Goal: Task Accomplishment & Management: Complete application form

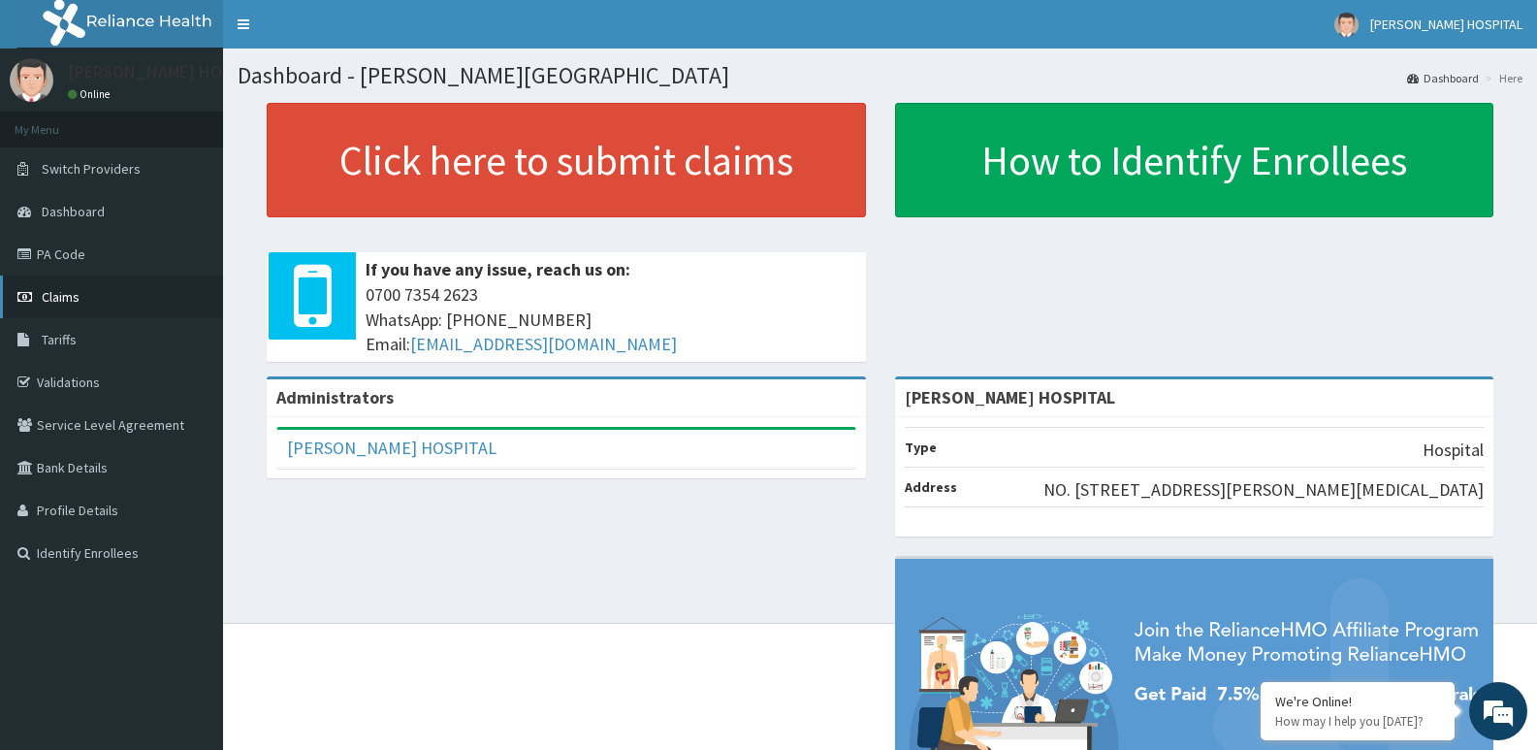
click at [94, 294] on link "Claims" at bounding box center [111, 296] width 223 height 43
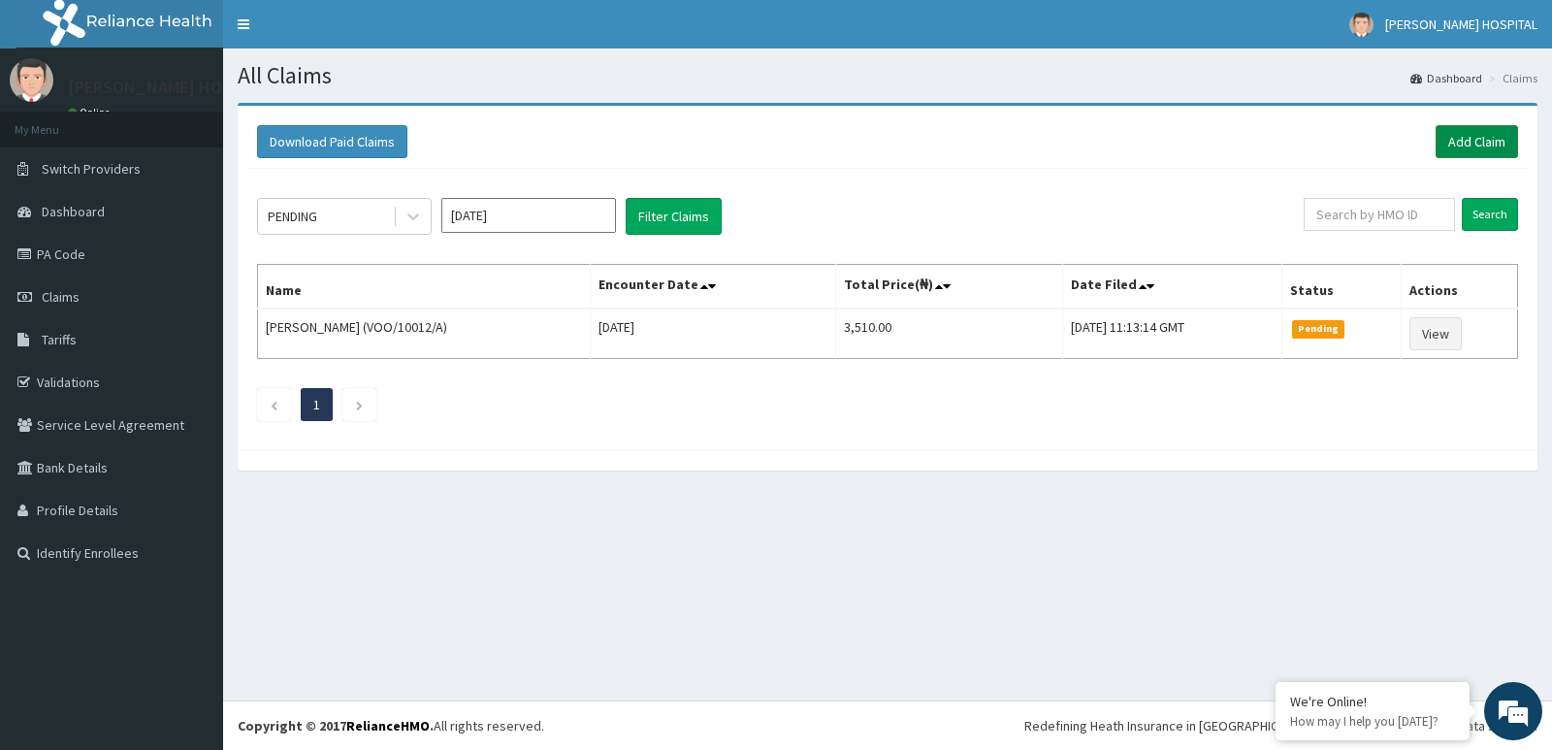
click at [1485, 146] on link "Add Claim" at bounding box center [1476, 141] width 82 height 33
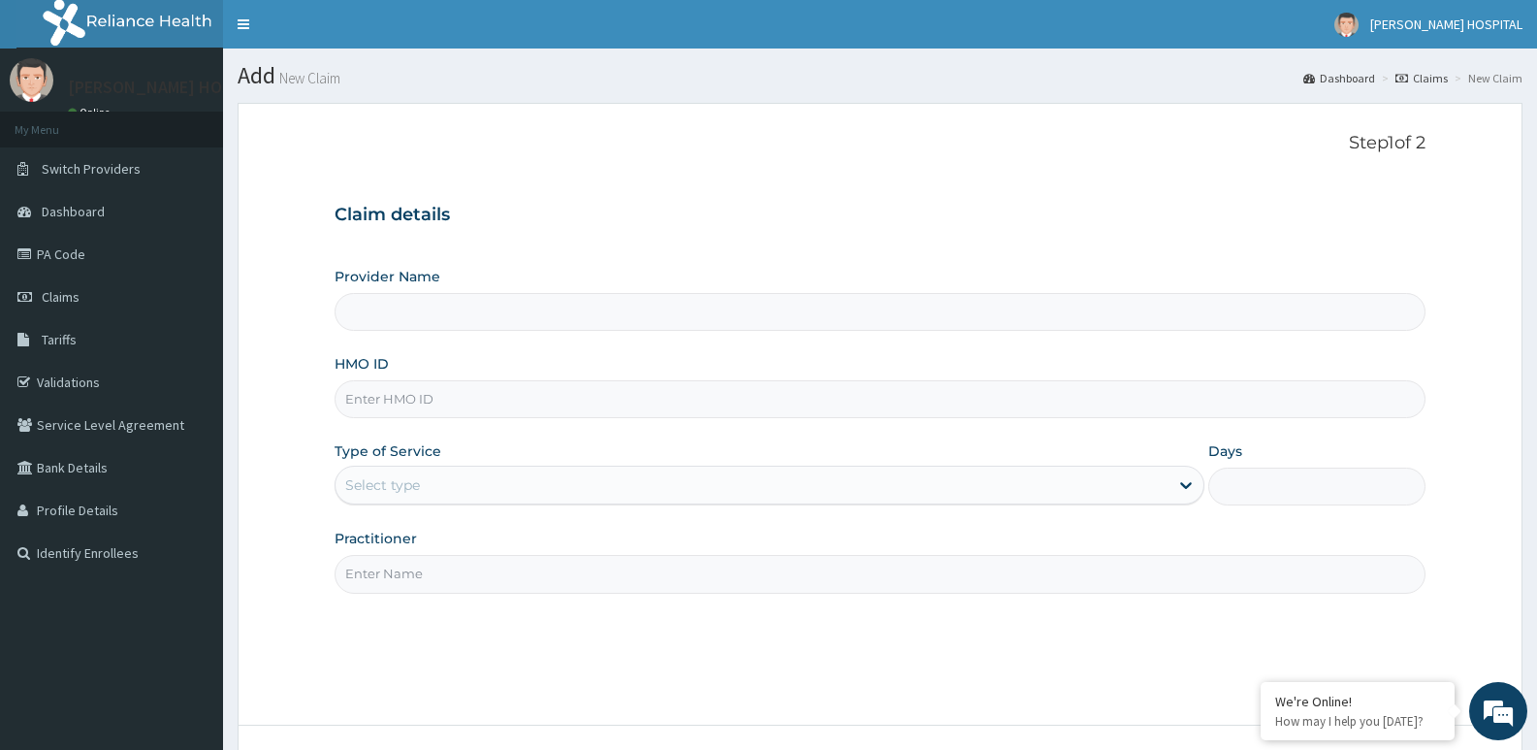
type input "[PERSON_NAME] HOSPITAL"
click at [1351, 492] on input "Days" at bounding box center [1316, 486] width 217 height 38
click at [495, 485] on div "Select type" at bounding box center [752, 484] width 832 height 31
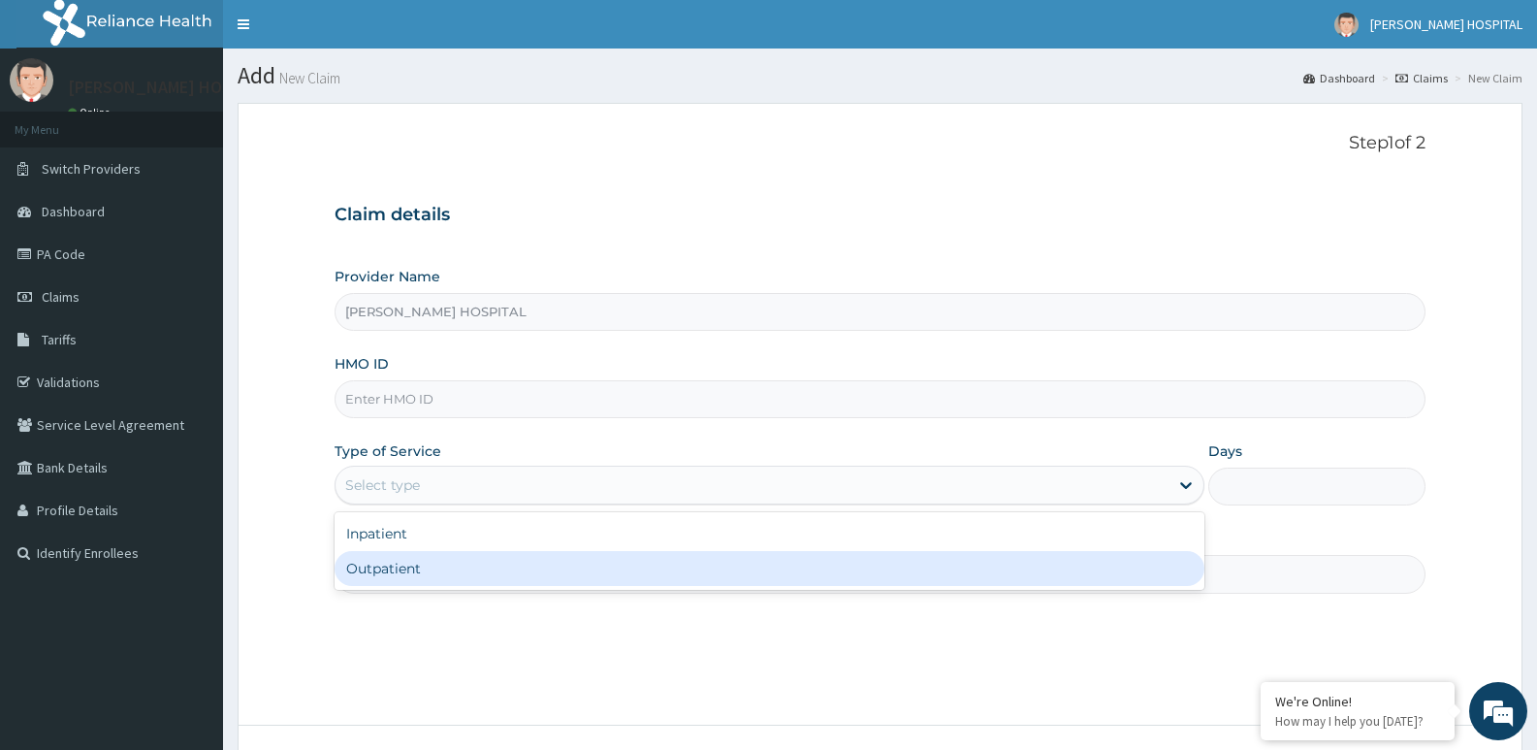
click at [509, 569] on div "Outpatient" at bounding box center [769, 568] width 869 height 35
type input "1"
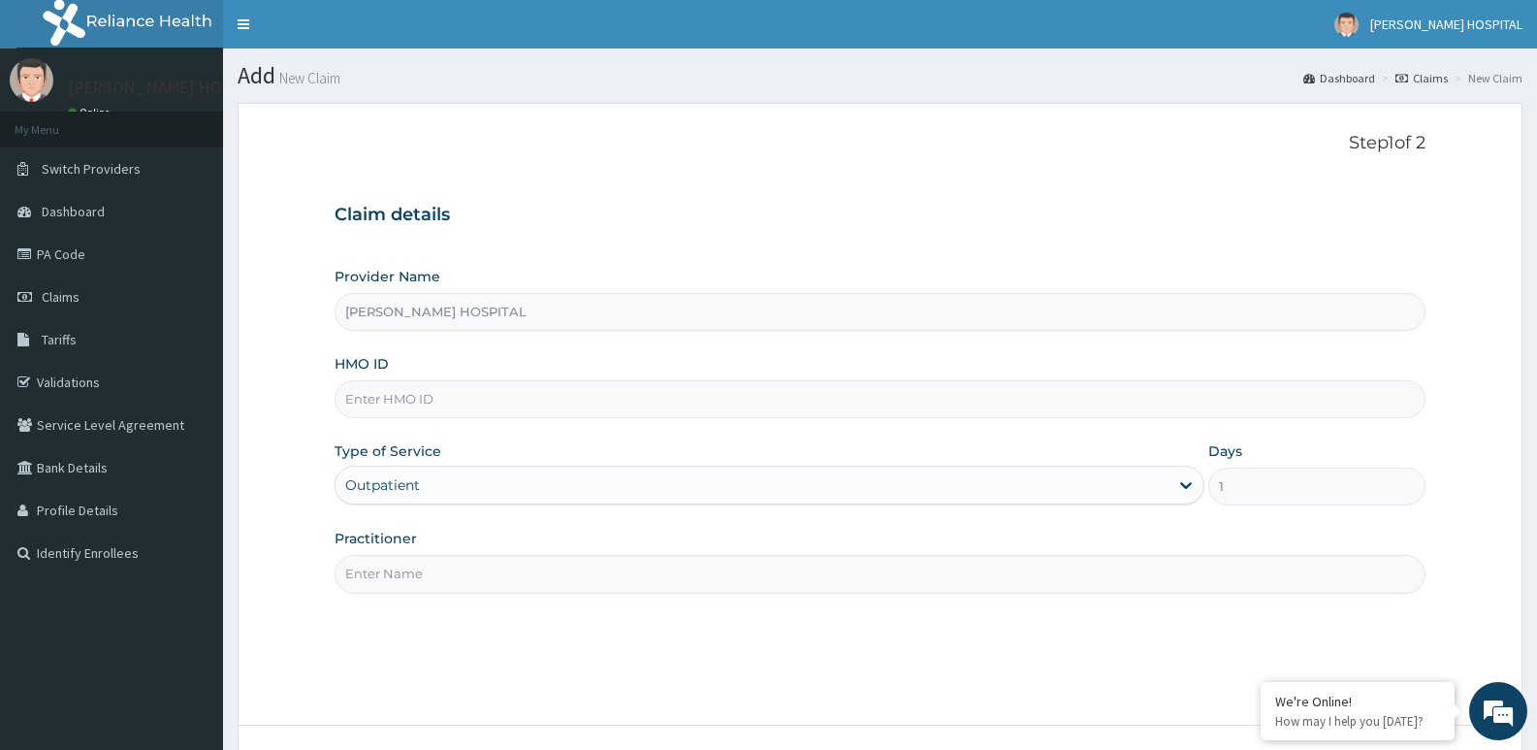
click at [553, 400] on input "HMO ID" at bounding box center [880, 399] width 1091 height 38
click at [618, 568] on input "Practitioner" at bounding box center [880, 574] width 1091 height 38
paste input "SDI/10075/B"
click at [641, 643] on div "Step 1 of 2 Claim details Provider Name [PERSON_NAME] HOSPITAL HMO ID Type of S…" at bounding box center [880, 414] width 1091 height 562
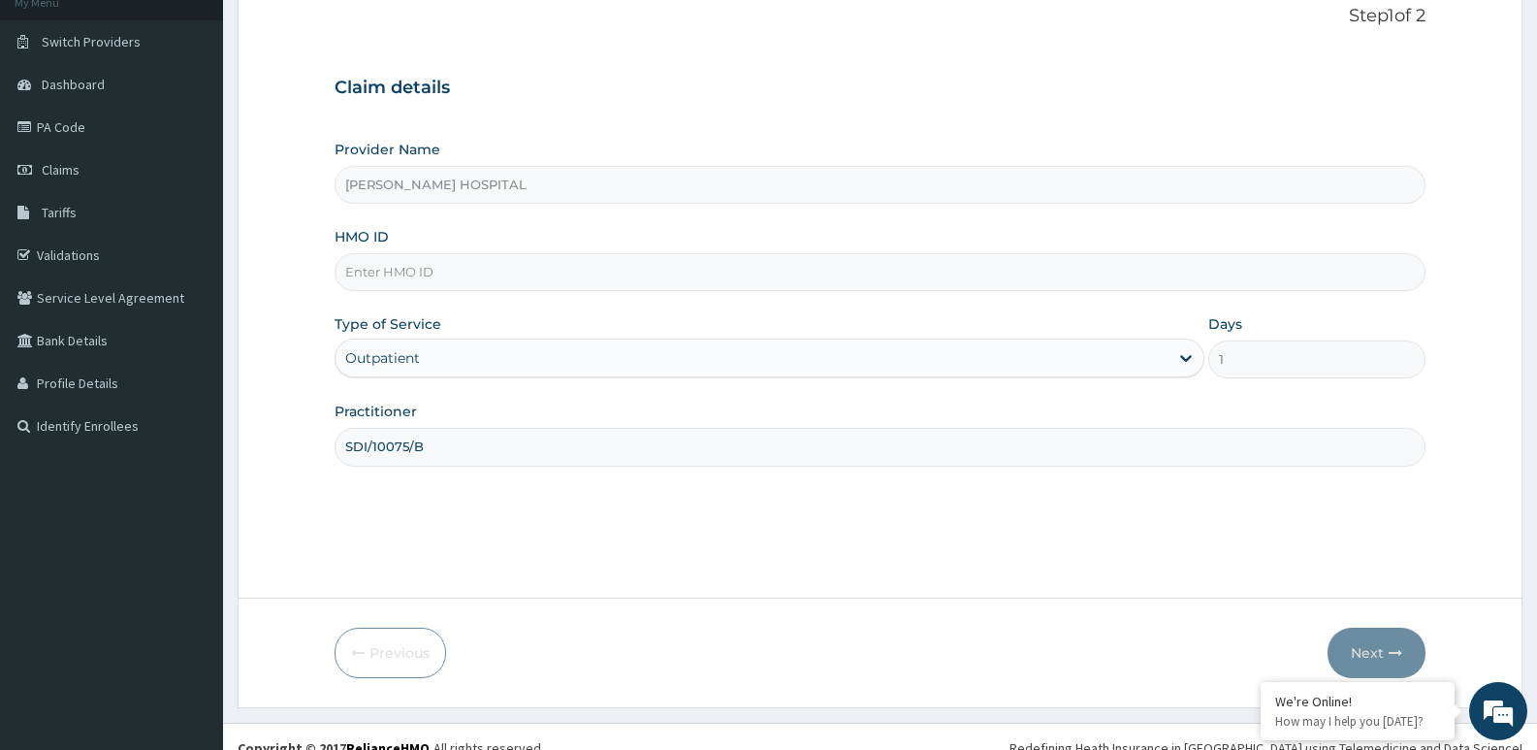
scroll to position [149, 0]
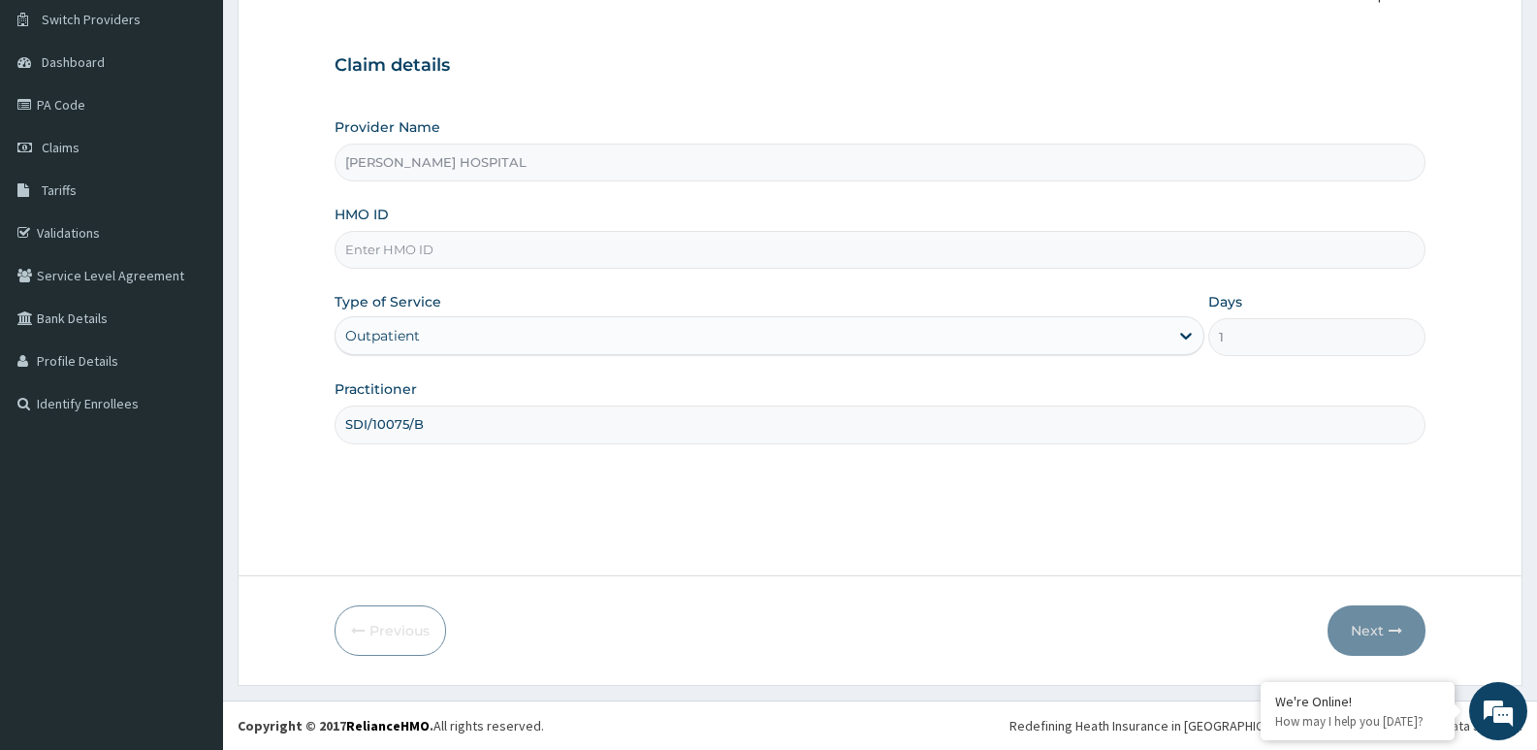
click at [437, 418] on input "SDI/10075/B" at bounding box center [880, 424] width 1091 height 38
type input "S"
click at [431, 316] on div "Outpatient" at bounding box center [769, 335] width 869 height 39
click at [466, 250] on input "HMO ID" at bounding box center [880, 250] width 1091 height 38
paste input "SDI/10075/B"
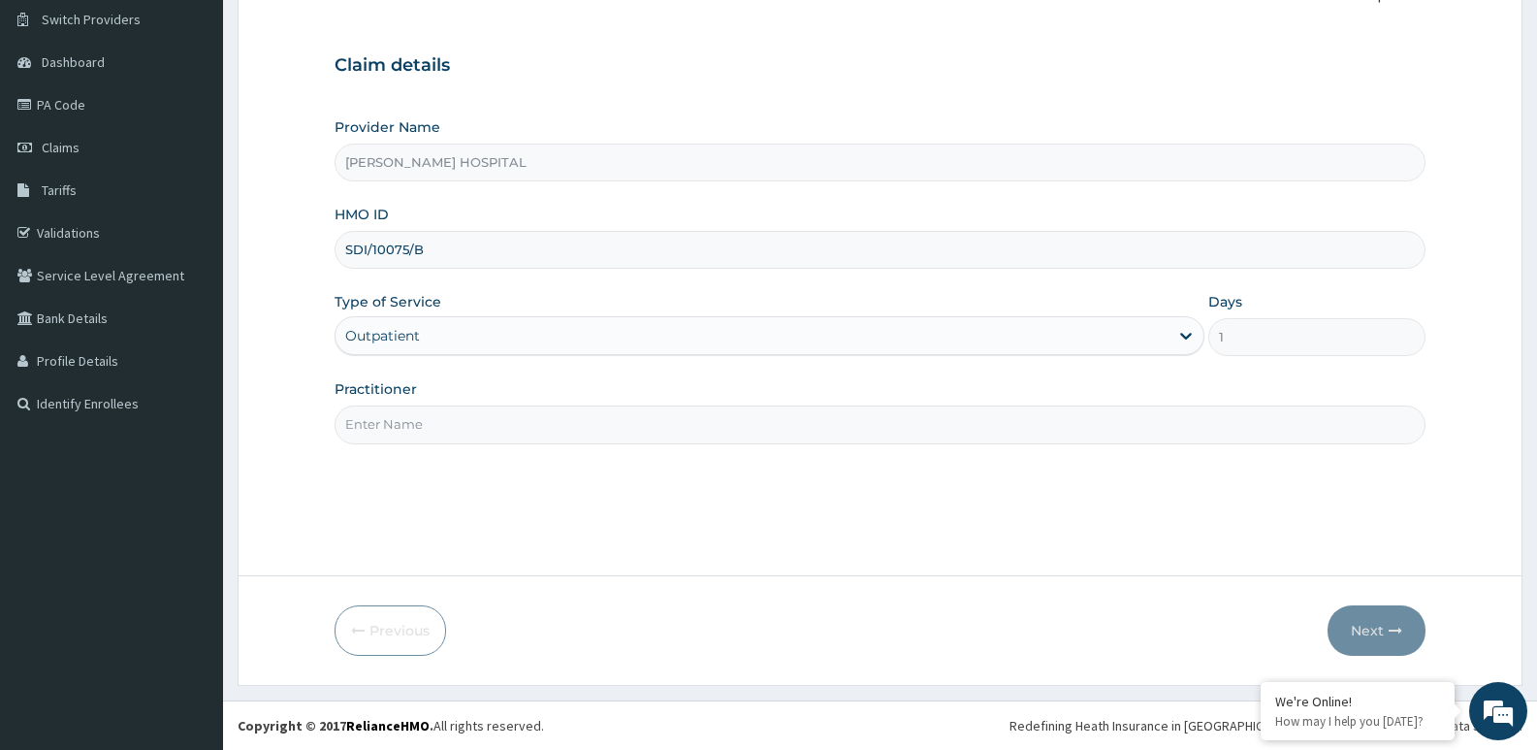
type input "SDI/10075/B"
click at [474, 282] on div "Provider Name [PERSON_NAME] HOSPITAL HMO ID SDI/10075/B Type of Service Outpati…" at bounding box center [880, 280] width 1091 height 326
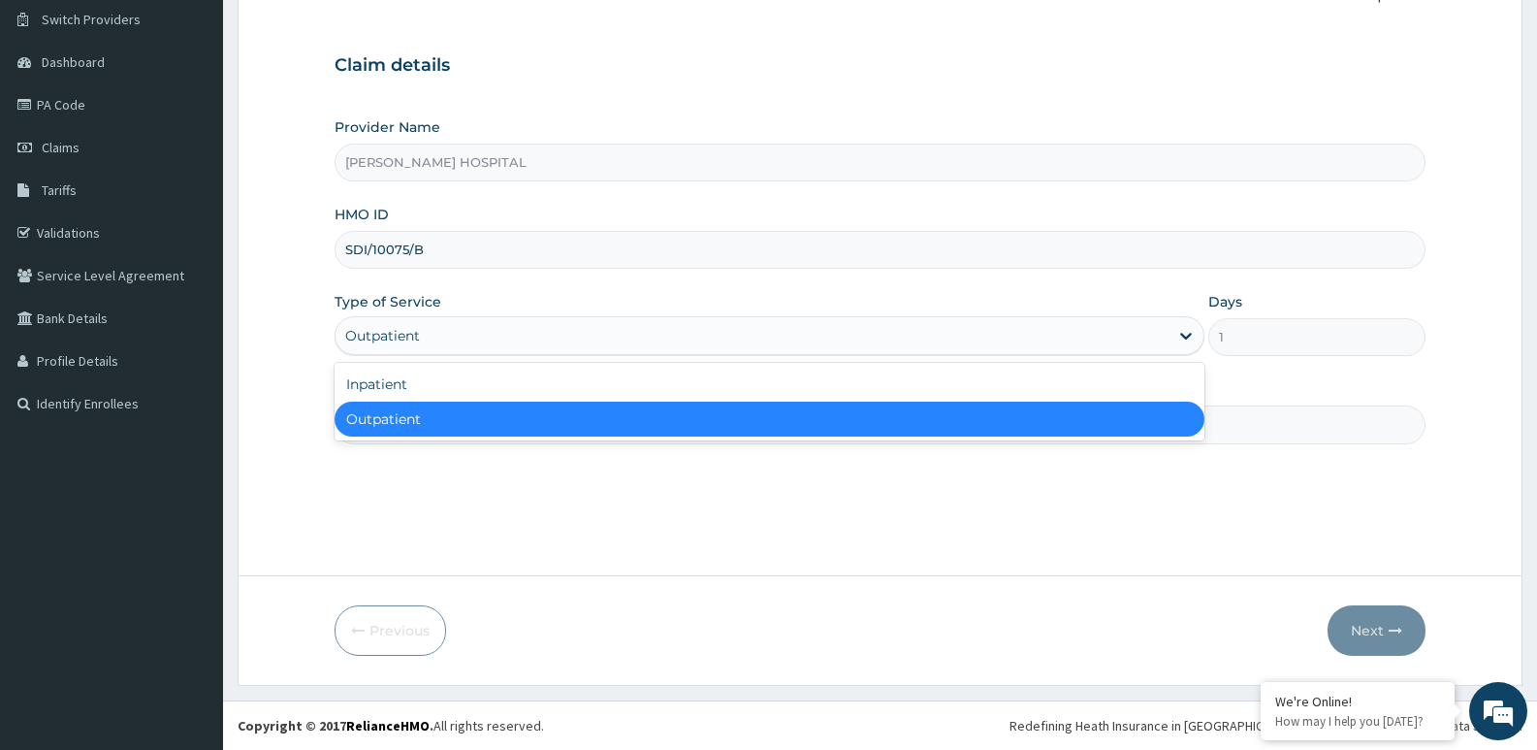
click at [448, 334] on div "Outpatient" at bounding box center [752, 335] width 832 height 31
click at [426, 420] on div "Outpatient" at bounding box center [769, 418] width 869 height 35
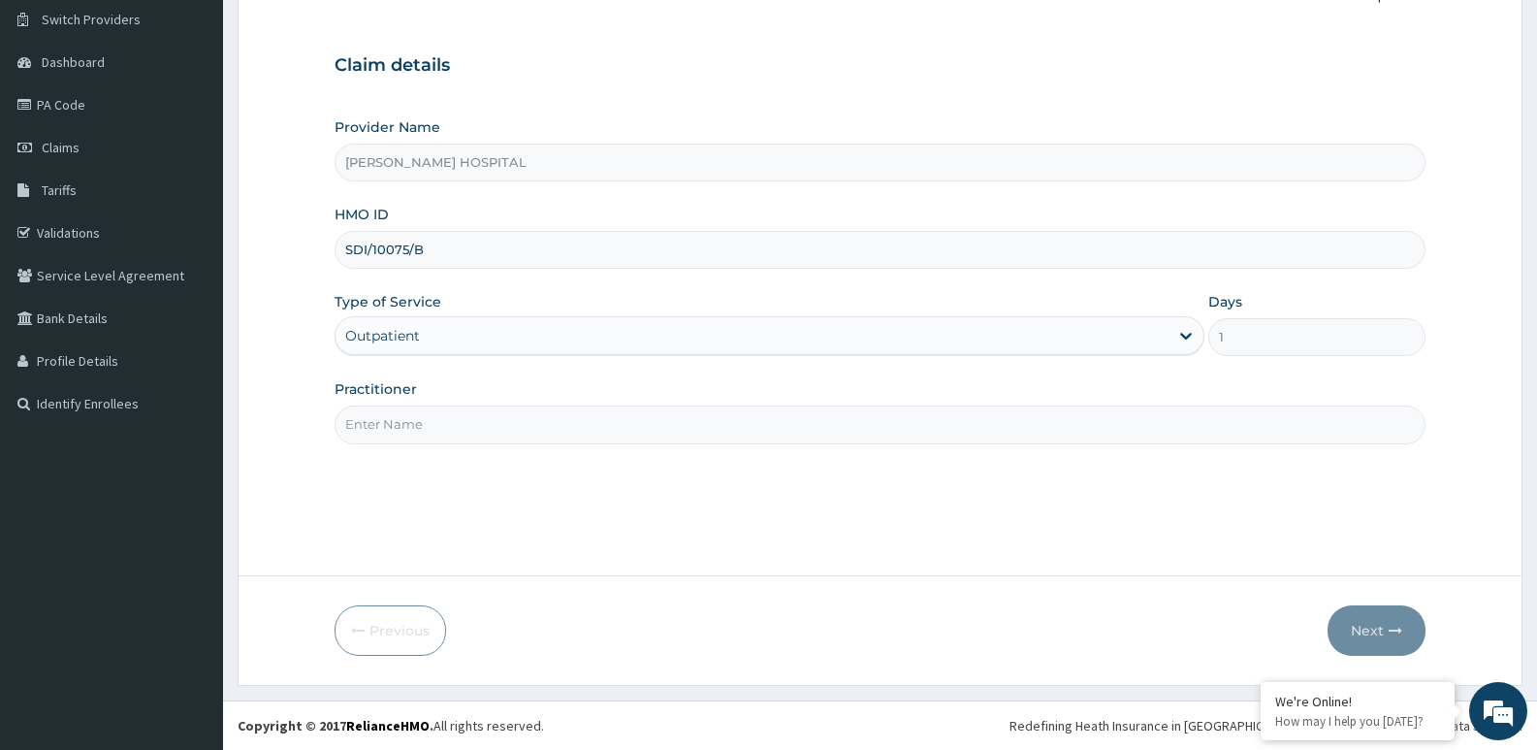
click at [628, 421] on input "Practitioner" at bounding box center [880, 424] width 1091 height 38
type input "DR. CAMILLUS"
click at [1370, 633] on button "Next" at bounding box center [1377, 630] width 98 height 50
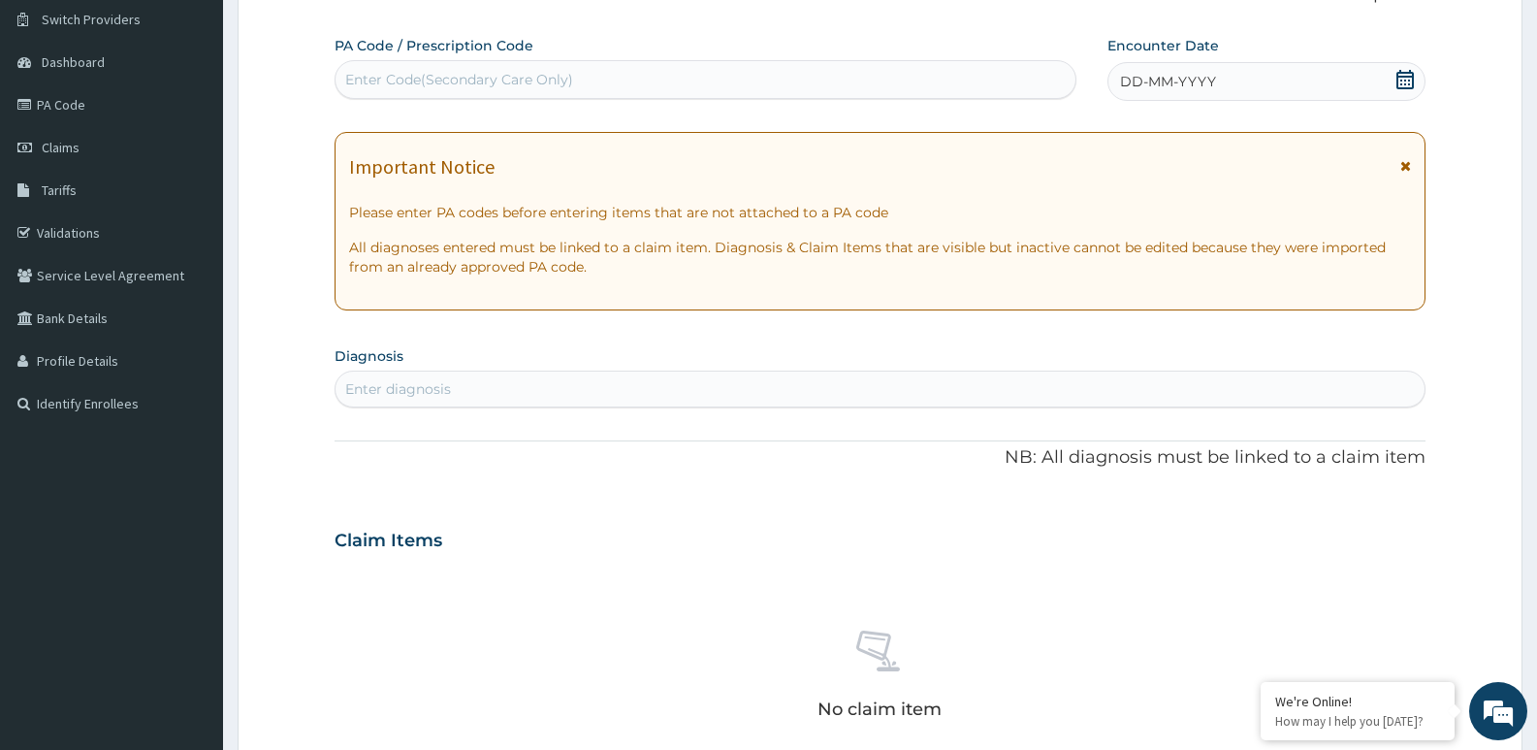
scroll to position [0, 0]
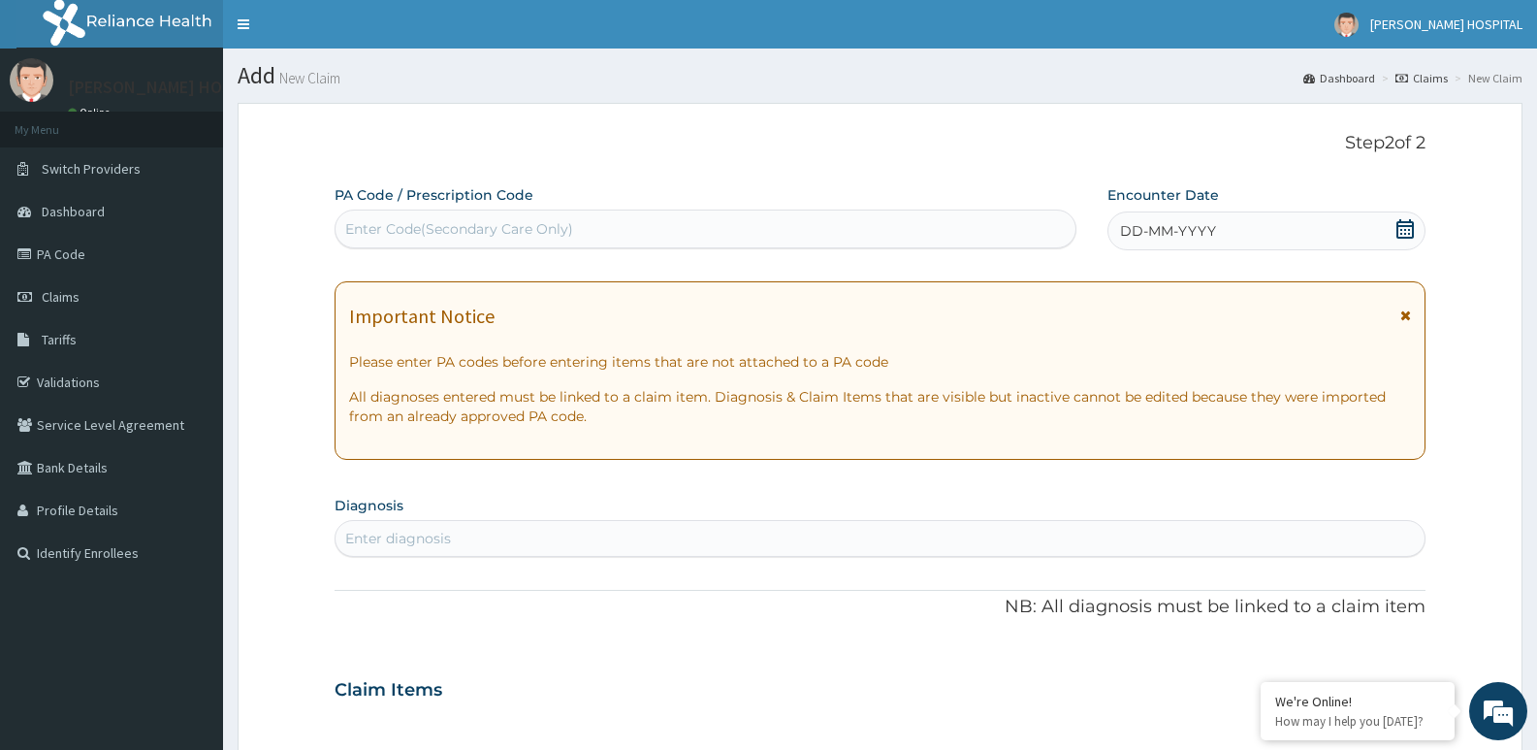
click at [1402, 239] on span at bounding box center [1404, 231] width 19 height 24
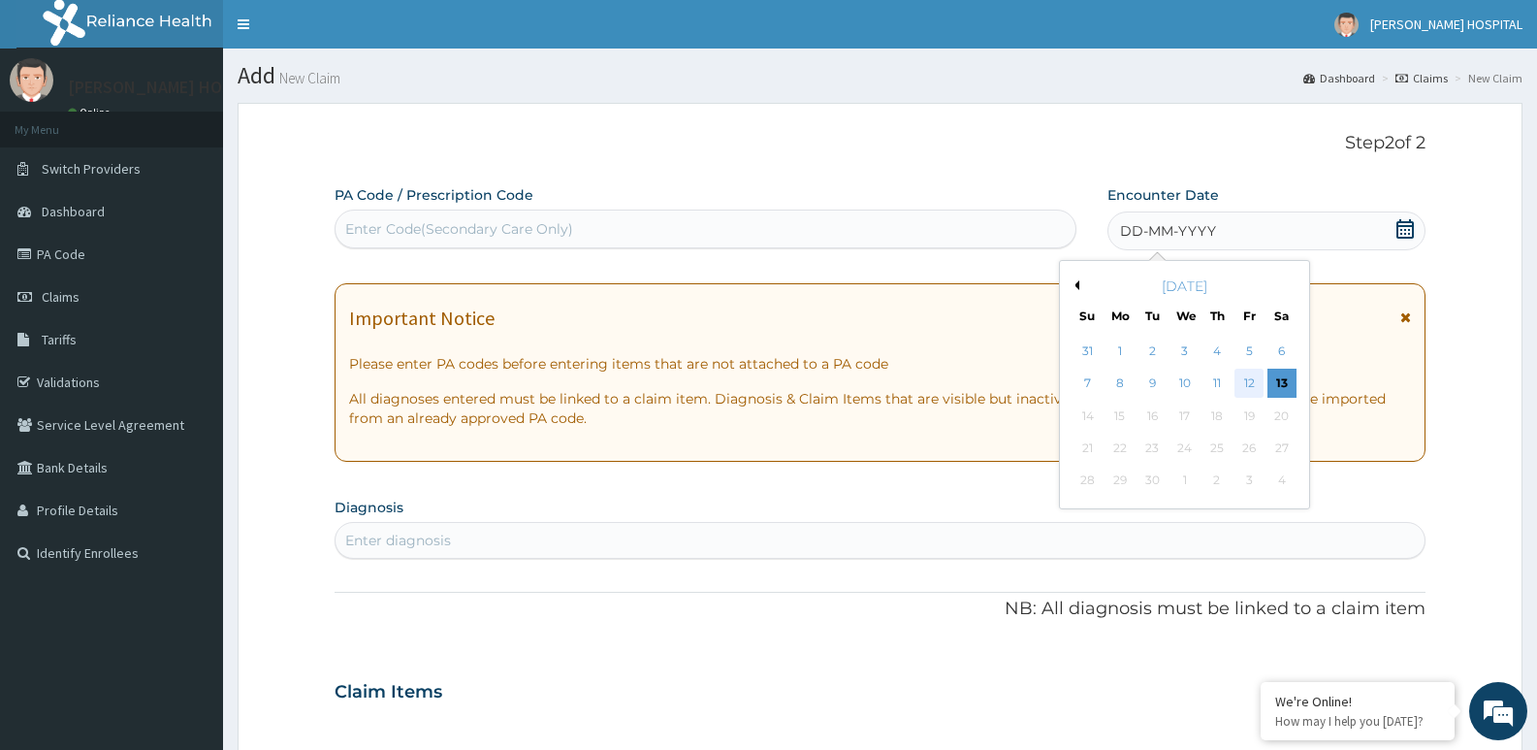
click at [1249, 390] on div "12" at bounding box center [1248, 383] width 29 height 29
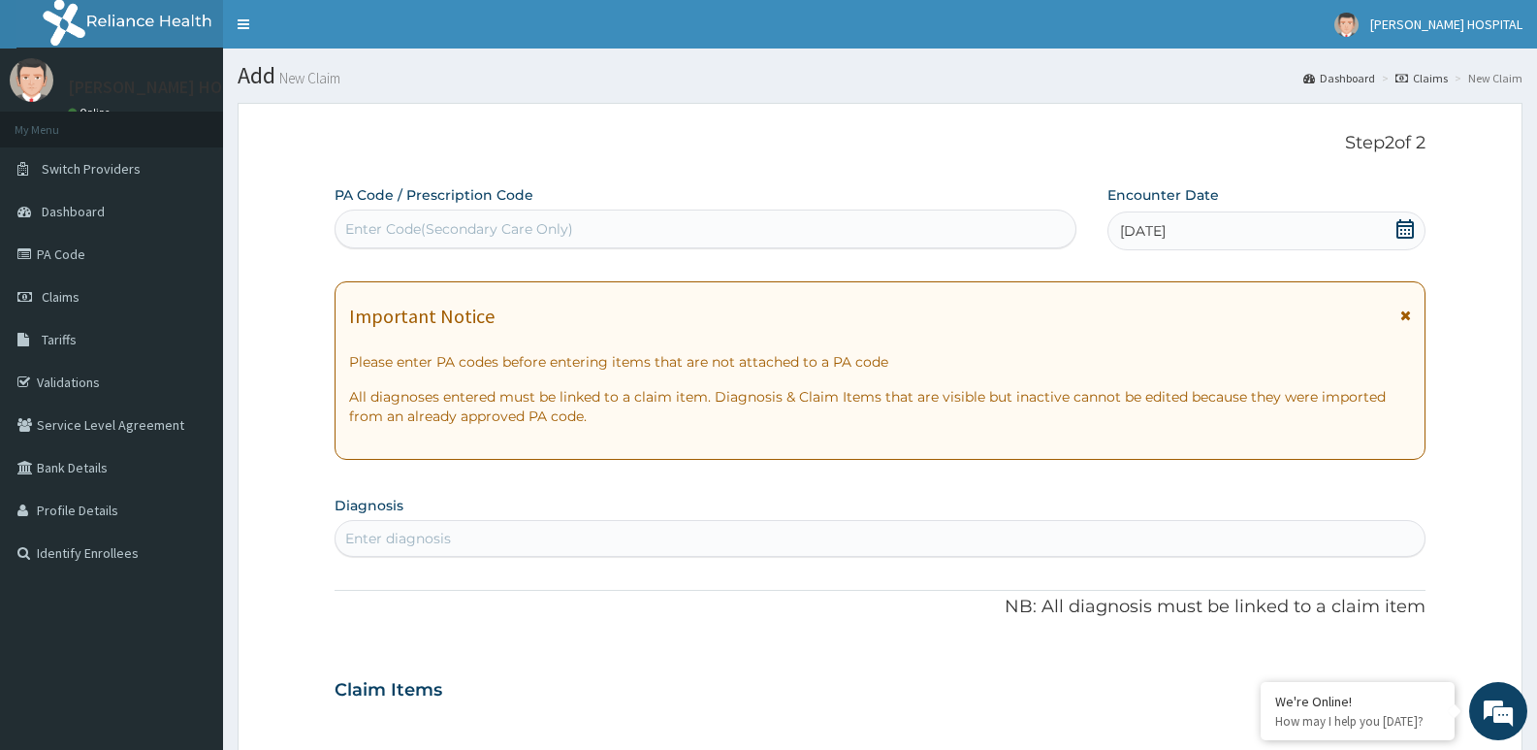
click at [558, 542] on div "Enter diagnosis" at bounding box center [880, 538] width 1089 height 31
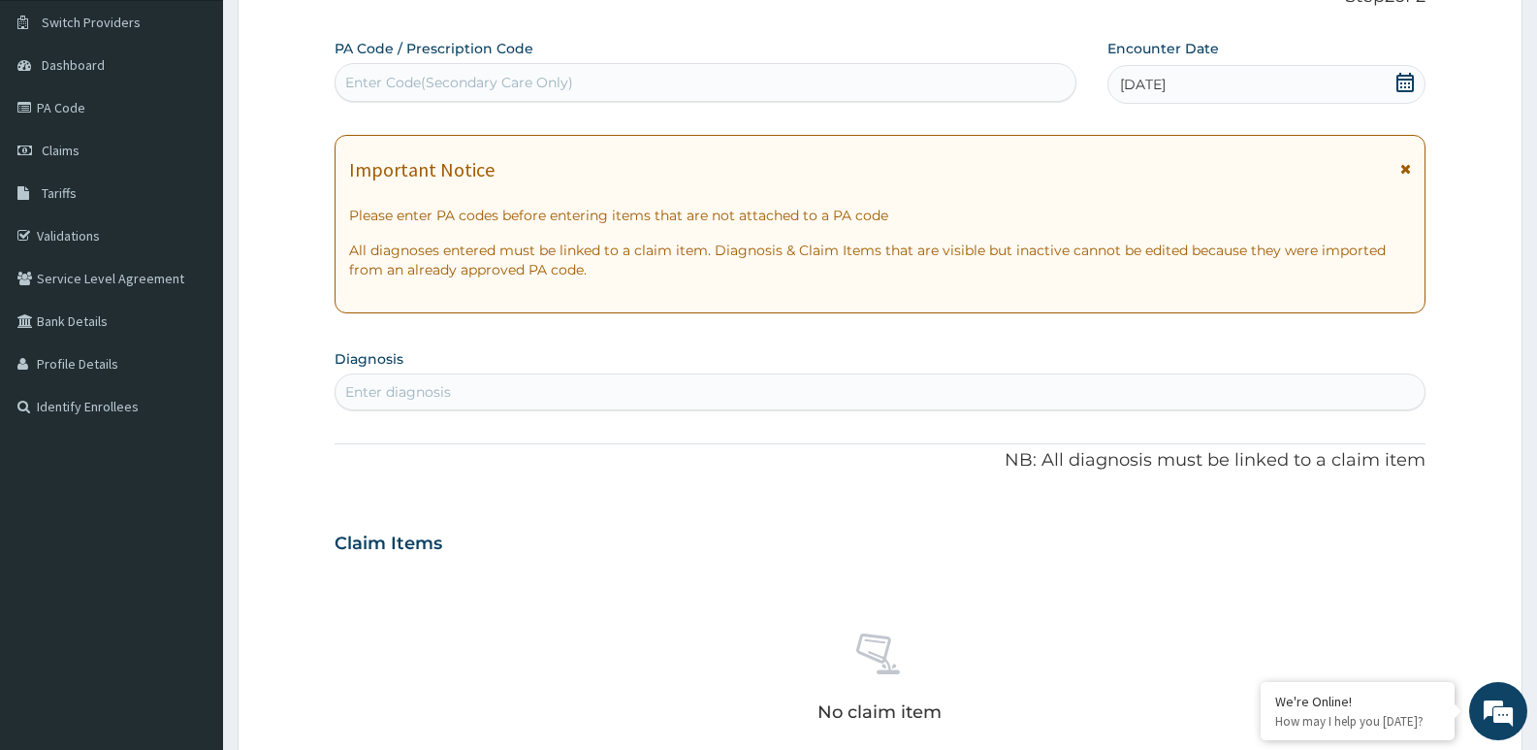
scroll to position [147, 0]
click at [594, 383] on div "Enter diagnosis" at bounding box center [880, 390] width 1089 height 31
click at [451, 389] on div "Enter diagnosis" at bounding box center [398, 390] width 106 height 19
